Goal: Transaction & Acquisition: Book appointment/travel/reservation

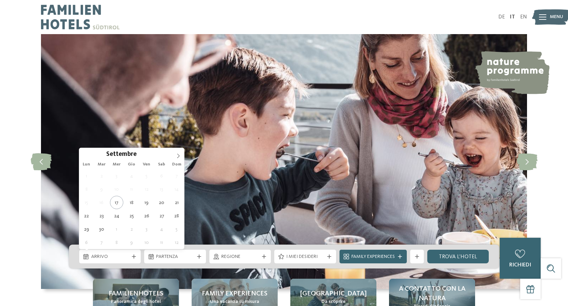
click at [177, 154] on icon at bounding box center [178, 156] width 5 height 5
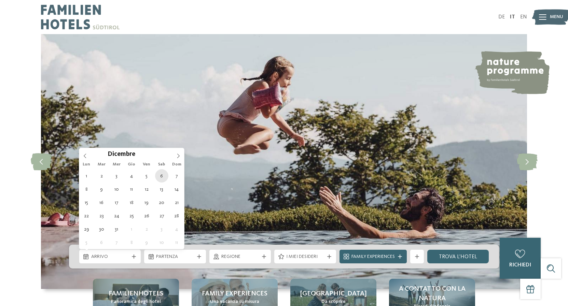
type div "06.12.2025"
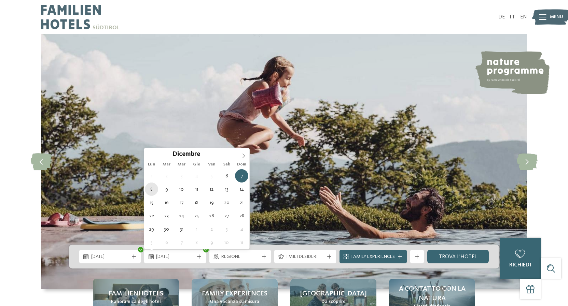
type div "08.12.2025"
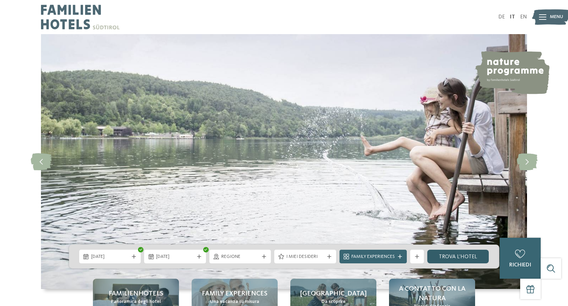
click at [460, 259] on link "trova l’hotel" at bounding box center [458, 257] width 62 height 14
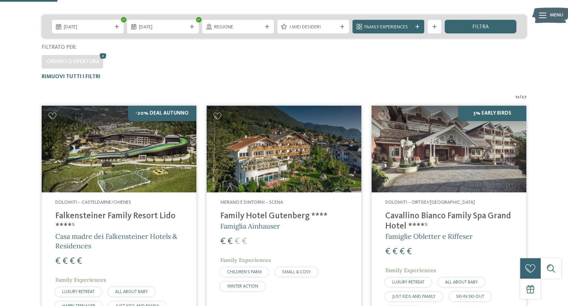
scroll to position [84, 0]
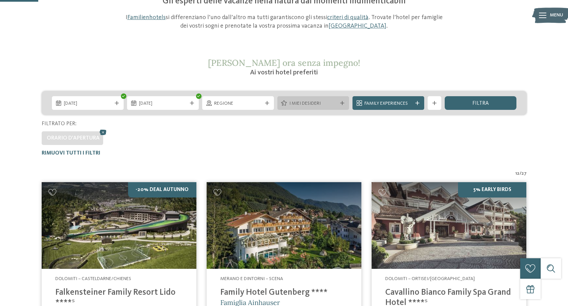
click at [318, 108] on div "I miei desideri" at bounding box center [313, 103] width 72 height 14
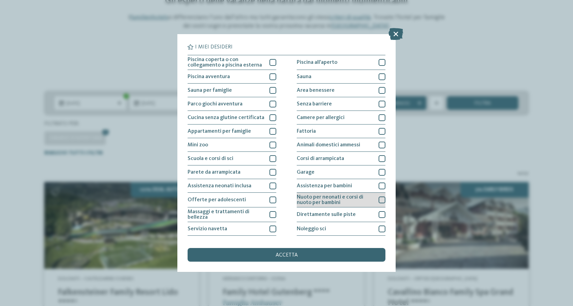
click at [379, 202] on div at bounding box center [382, 200] width 7 height 7
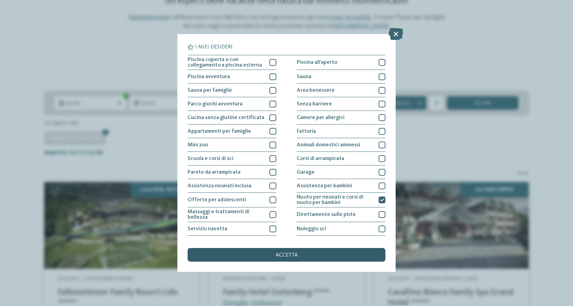
click at [308, 255] on div "accetta" at bounding box center [287, 255] width 198 height 14
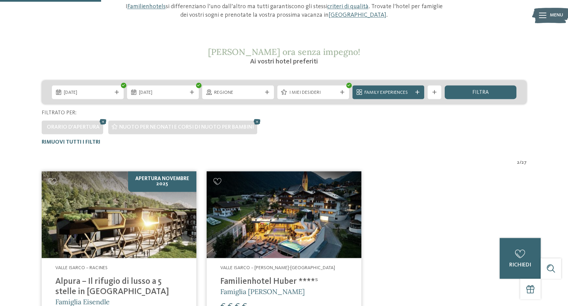
scroll to position [49, 0]
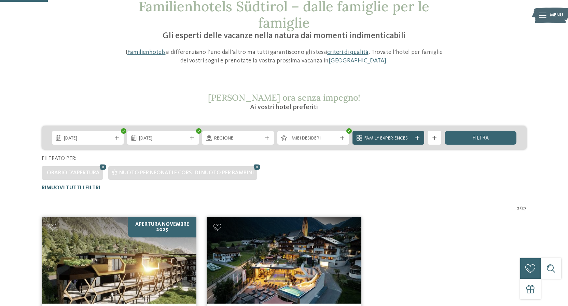
click at [416, 135] on div "Family Experiences" at bounding box center [388, 138] width 72 height 14
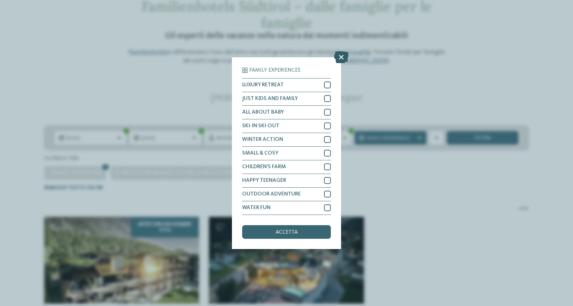
click at [341, 52] on icon at bounding box center [341, 57] width 15 height 12
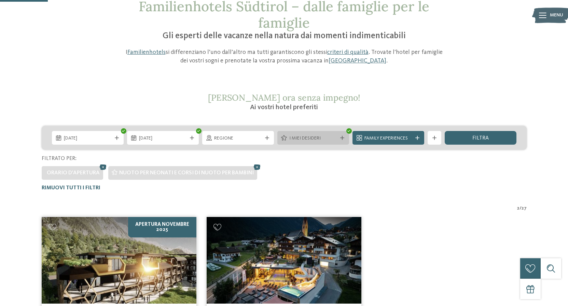
click at [346, 137] on div "I miei desideri" at bounding box center [313, 138] width 72 height 14
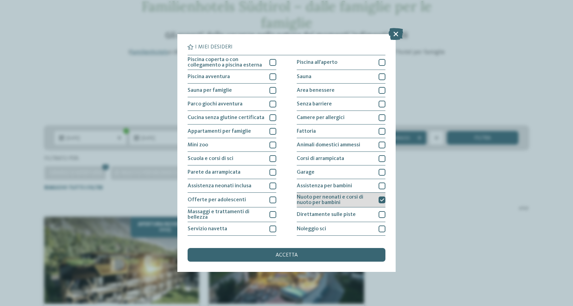
click at [381, 198] on icon at bounding box center [382, 200] width 4 height 4
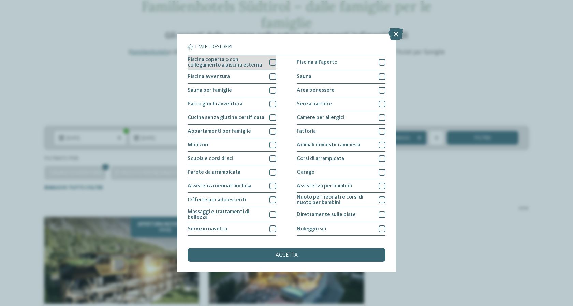
click at [270, 60] on div at bounding box center [273, 62] width 7 height 7
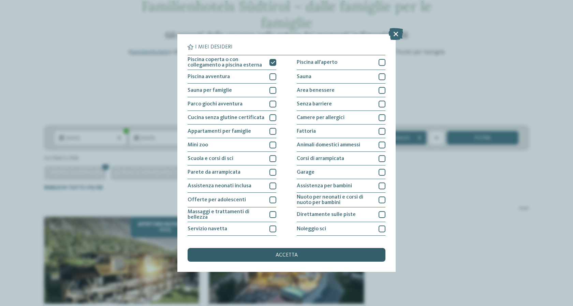
click at [272, 258] on div "accetta" at bounding box center [287, 255] width 198 height 14
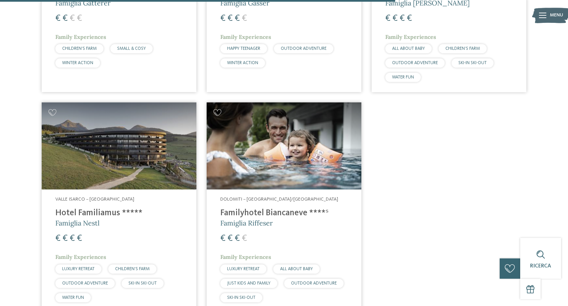
scroll to position [885, 0]
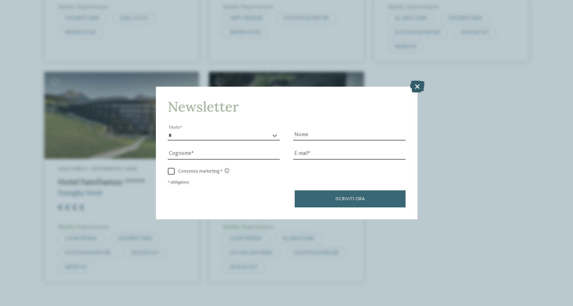
click at [421, 85] on icon at bounding box center [417, 87] width 15 height 12
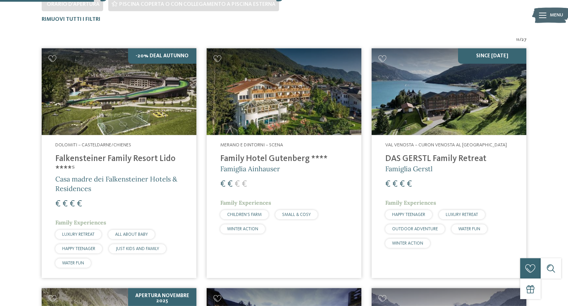
scroll to position [224, 0]
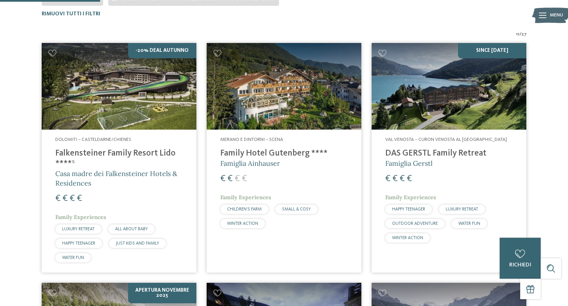
click at [412, 154] on h4 "DAS GERSTL Family Retreat" at bounding box center [448, 153] width 127 height 10
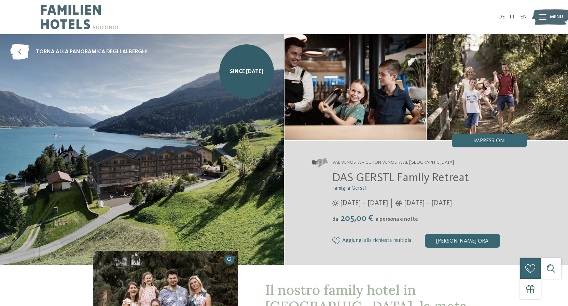
click at [553, 17] on span "Menu" at bounding box center [555, 17] width 13 height 7
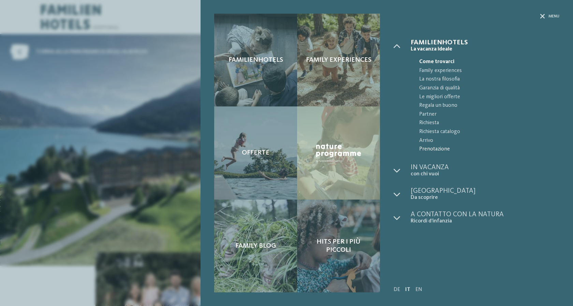
click at [440, 150] on span "Prenotazione" at bounding box center [489, 149] width 140 height 9
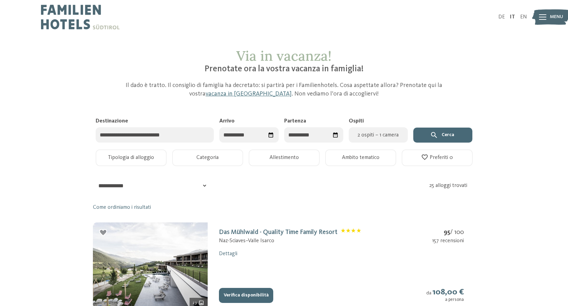
click at [175, 135] on input "Destinazione" at bounding box center [155, 134] width 118 height 15
click at [271, 135] on icon "Seleziona data" at bounding box center [271, 135] width 6 height 6
click at [300, 151] on span "Mese successivo" at bounding box center [303, 152] width 7 height 7
click at [301, 151] on span "Mese successivo" at bounding box center [304, 152] width 7 height 7
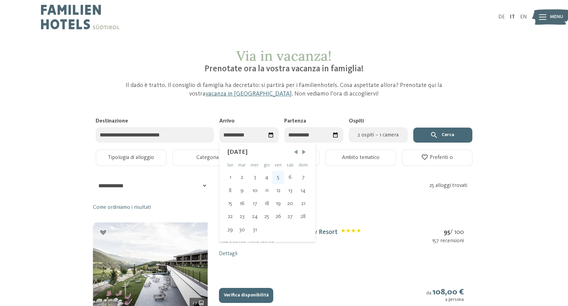
click at [279, 176] on div "5" at bounding box center [278, 177] width 12 height 13
type input "**********"
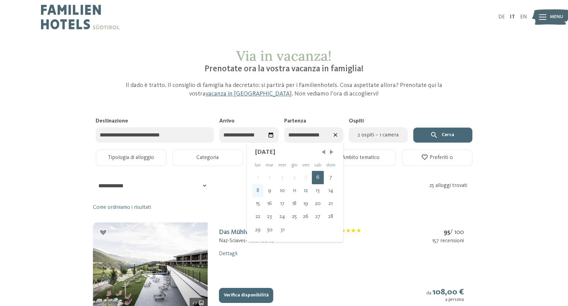
click at [257, 189] on div "8" at bounding box center [257, 190] width 11 height 13
type input "**********"
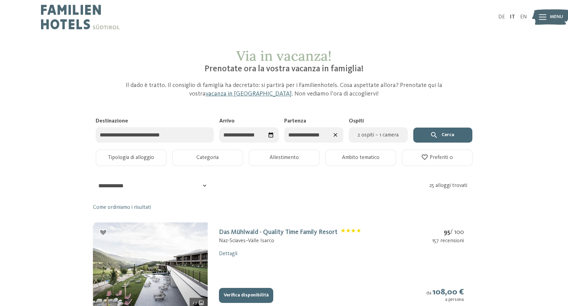
click at [384, 135] on span "2 ospiti – 1 camera" at bounding box center [378, 135] width 51 height 8
select select "*"
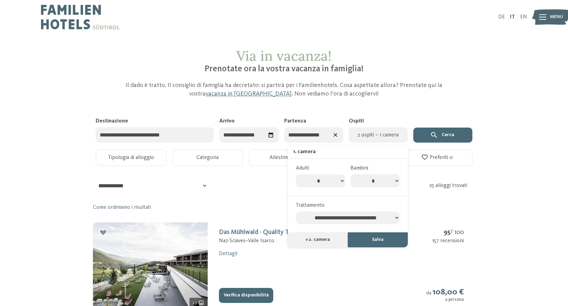
click at [350, 174] on select "* * * * * * * *" at bounding box center [374, 180] width 49 height 13
select select "*"
click option "*" at bounding box center [0, 0] width 0 height 0
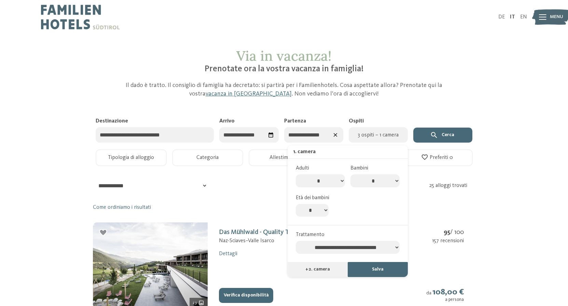
click at [296, 204] on select "* * * * * * * * * * ** ** ** ** ** ** ** **" at bounding box center [312, 210] width 33 height 13
select select "*"
click option "*" at bounding box center [0, 0] width 0 height 0
click at [442, 139] on button "Cerca" at bounding box center [442, 135] width 59 height 15
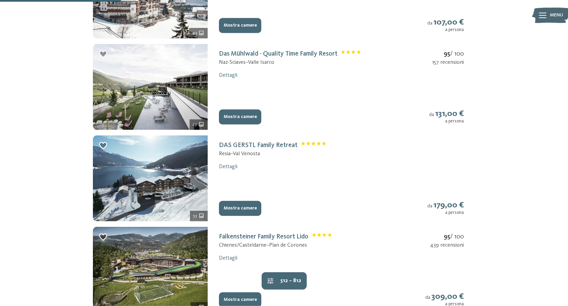
scroll to position [278, 0]
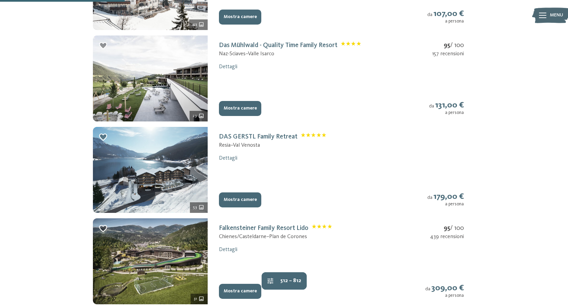
click at [242, 202] on button "Mostra camere" at bounding box center [240, 199] width 42 height 15
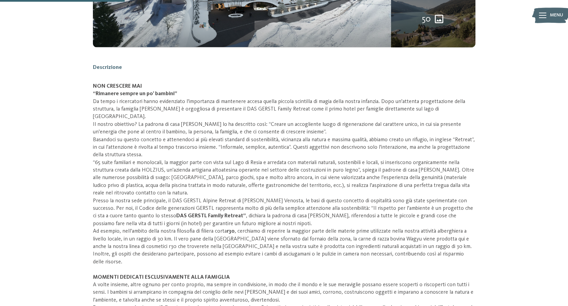
scroll to position [112, 0]
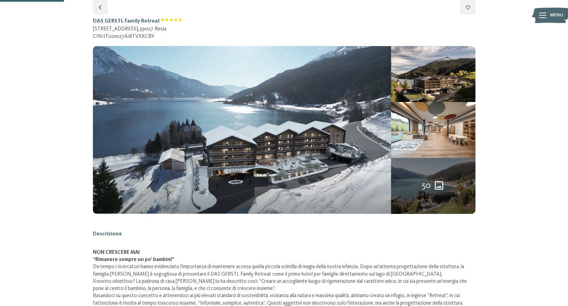
select select "*"
select select "**********"
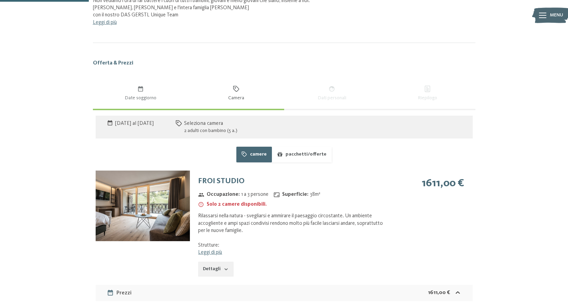
scroll to position [599, 0]
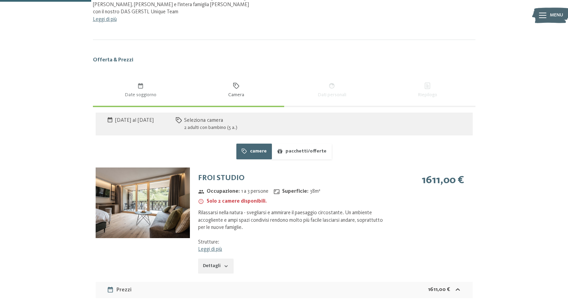
click at [304, 152] on button "pacchetti/offerte" at bounding box center [302, 152] width 60 height 16
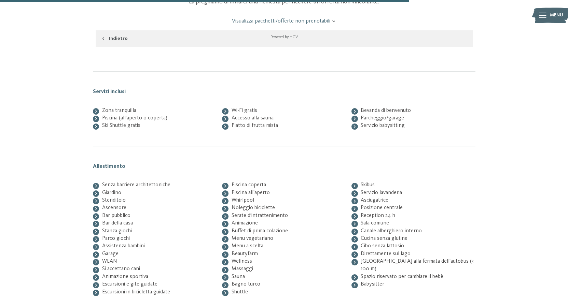
scroll to position [704, 0]
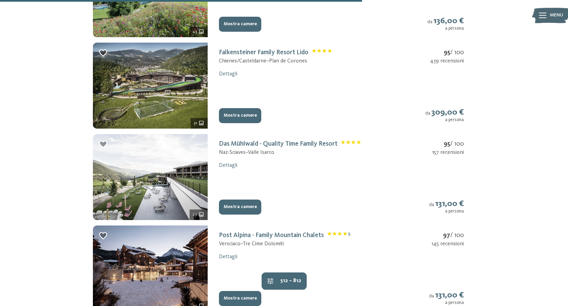
scroll to position [808, 0]
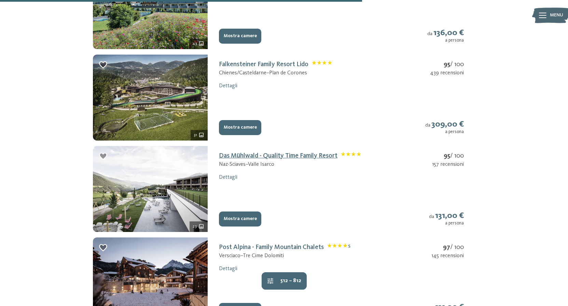
click at [274, 154] on link "Das Mühlwald - Quality Time Family Resort" at bounding box center [290, 156] width 142 height 7
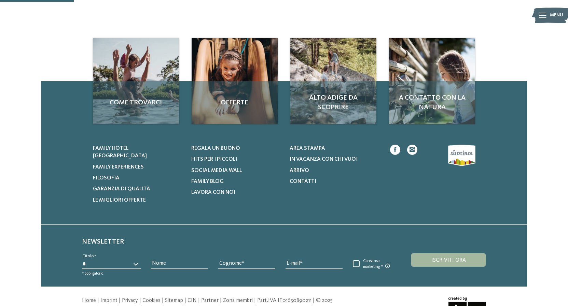
scroll to position [112, 0]
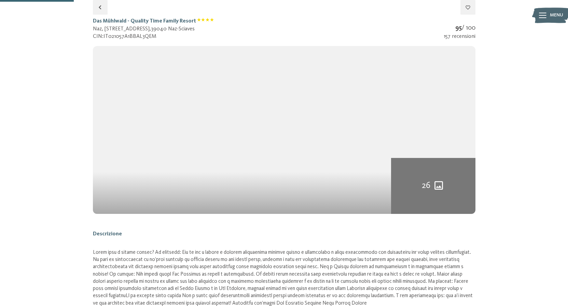
select select "*"
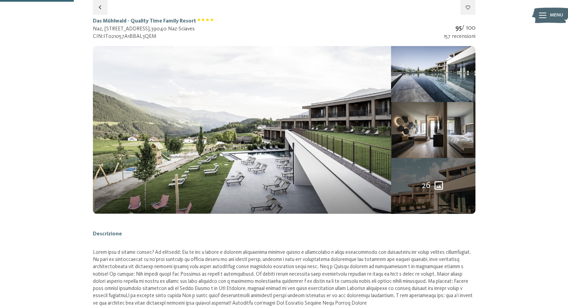
select select "**********"
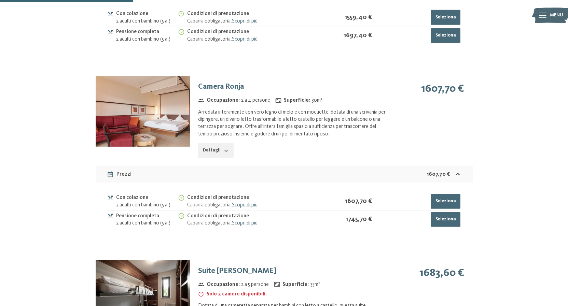
scroll to position [843, 0]
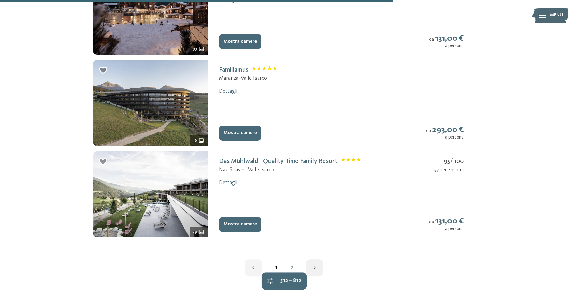
scroll to position [913, 0]
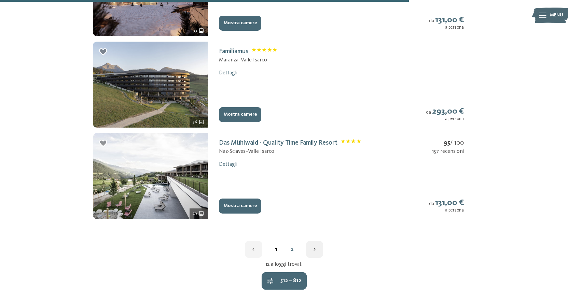
click at [286, 143] on link "Das Mühlwald - Quality Time Family Resort" at bounding box center [290, 143] width 142 height 7
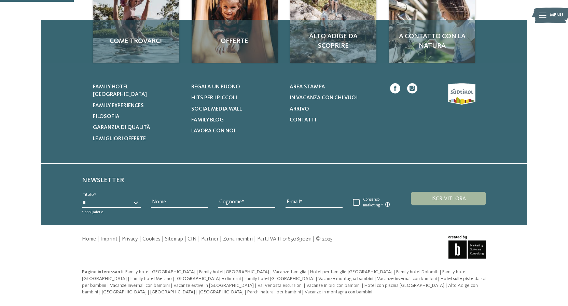
scroll to position [112, 0]
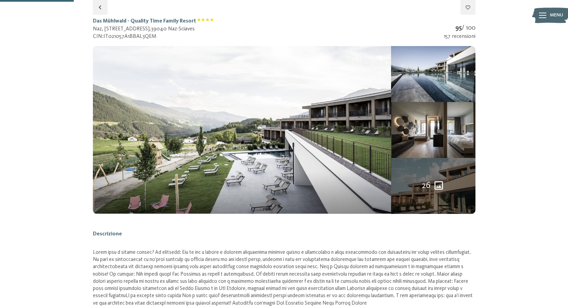
select select "*"
select select "**********"
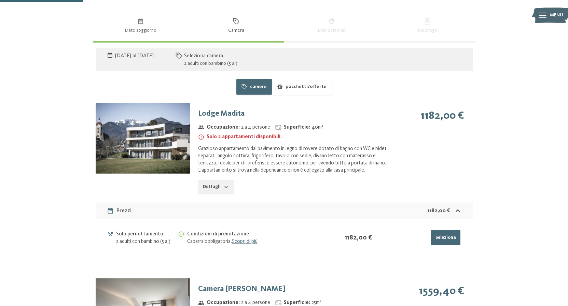
scroll to position [495, 0]
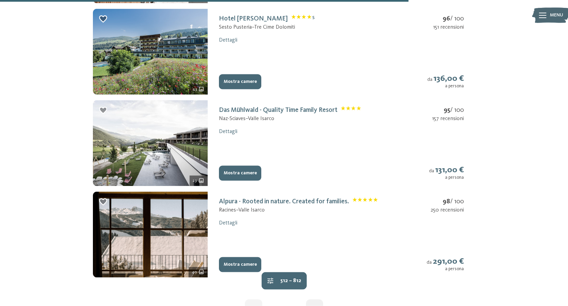
scroll to position [913, 0]
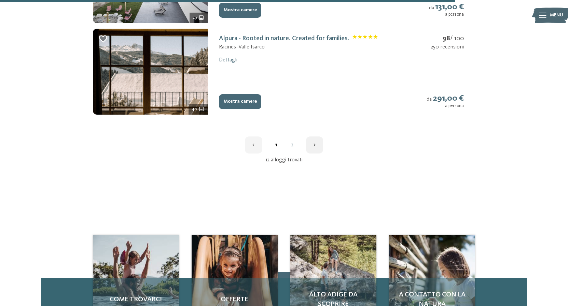
click at [314, 144] on icon "button" at bounding box center [314, 145] width 6 height 6
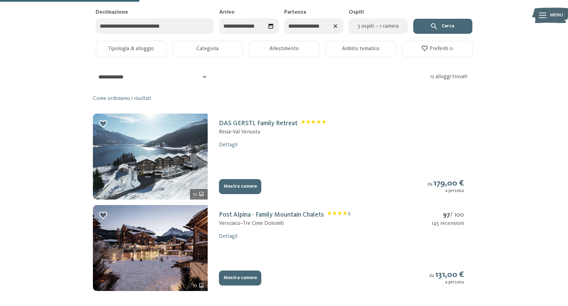
scroll to position [109, 0]
click at [235, 186] on button "Mostra camere" at bounding box center [240, 186] width 42 height 15
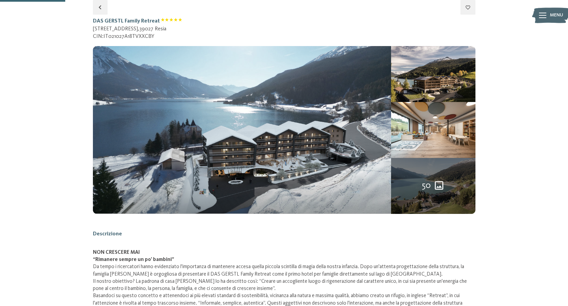
select select "*"
select select "**********"
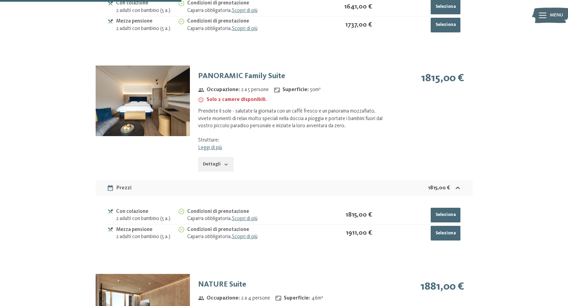
scroll to position [1191, 0]
